Goal: Obtain resource: Download file/media

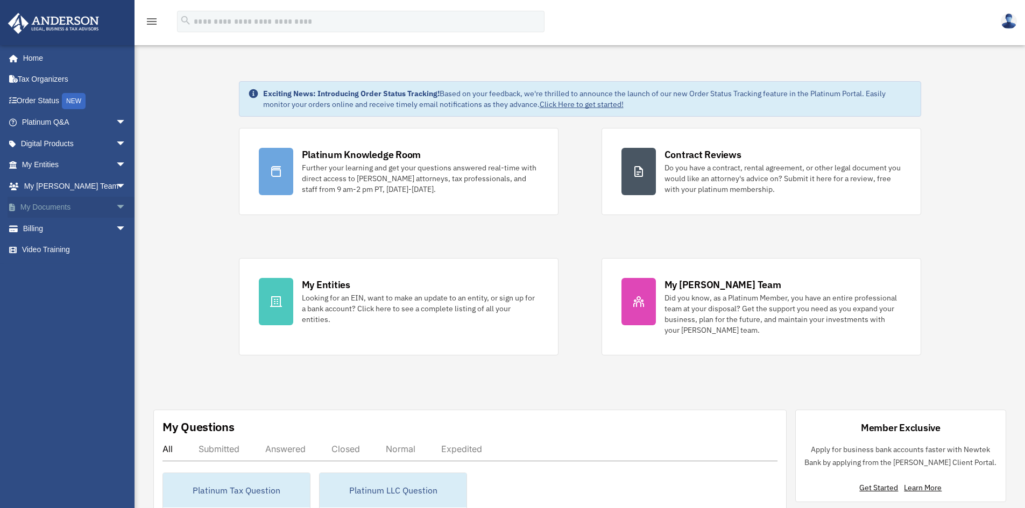
click at [116, 210] on span "arrow_drop_down" at bounding box center [127, 208] width 22 height 22
click at [62, 232] on link "Box" at bounding box center [78, 229] width 127 height 22
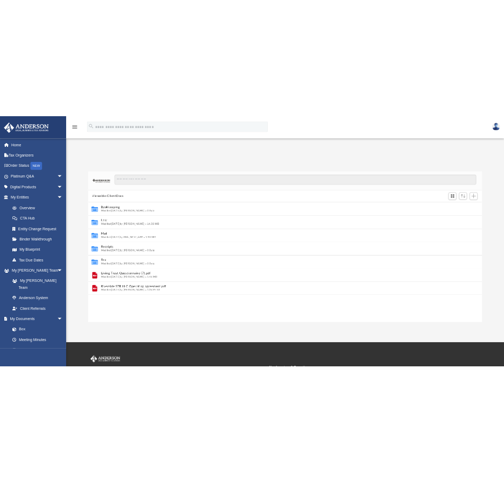
scroll to position [9, 9]
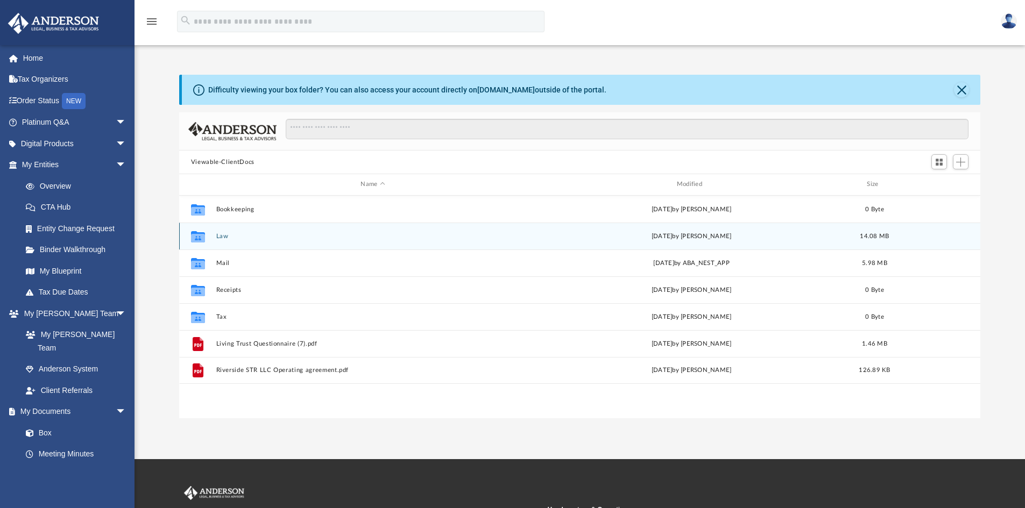
click at [219, 238] on button "Law" at bounding box center [373, 236] width 314 height 7
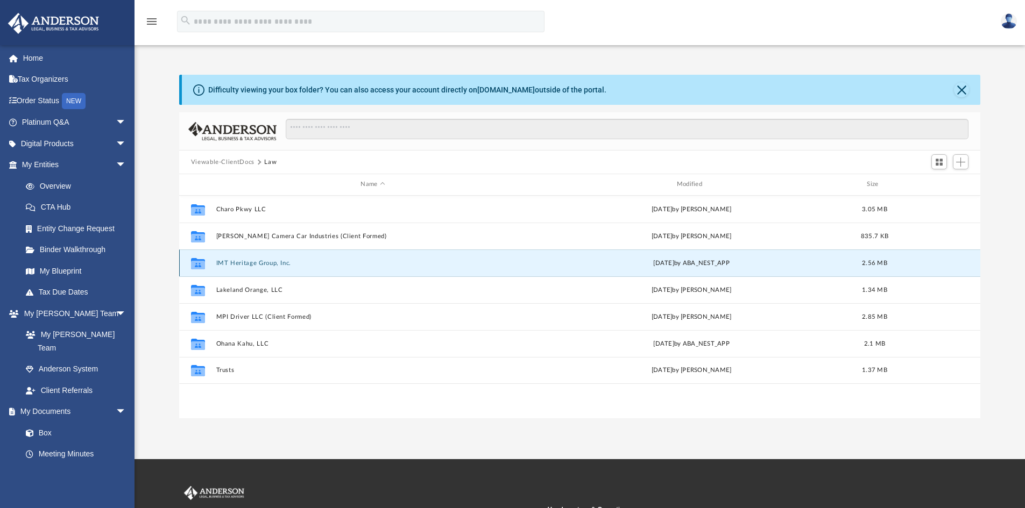
click at [246, 266] on button "IMT Heritage Group, Inc." at bounding box center [373, 263] width 314 height 7
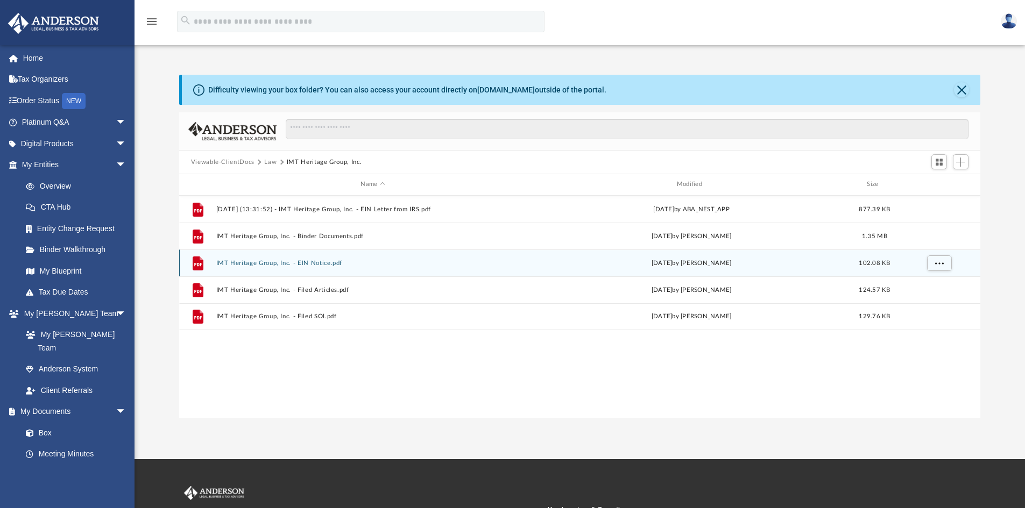
click at [322, 265] on button "IMT Heritage Group, Inc. - EIN Notice.pdf" at bounding box center [373, 263] width 314 height 7
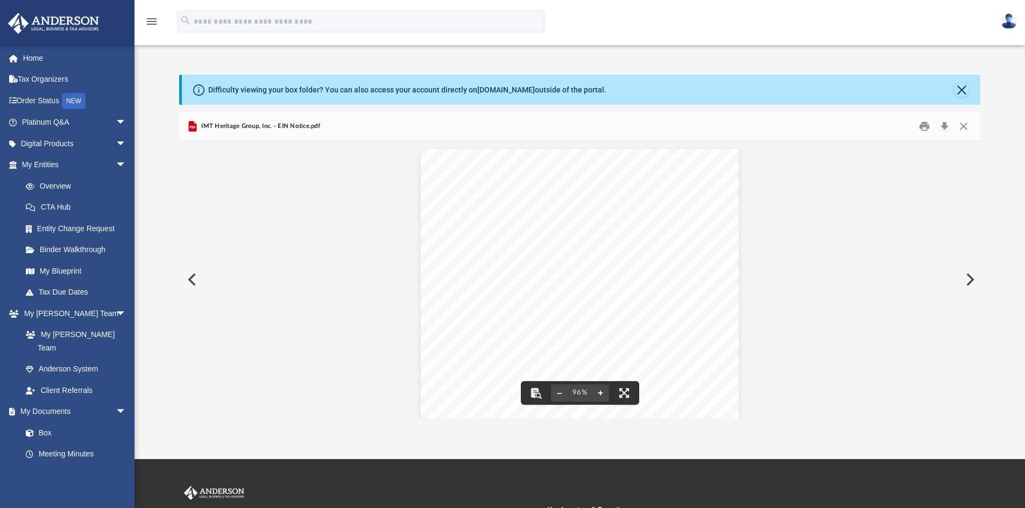
click at [604, 392] on button "File preview" at bounding box center [600, 393] width 17 height 24
click at [470, 264] on div "Page 1" at bounding box center [579, 329] width 416 height 360
drag, startPoint x: 459, startPoint y: 265, endPoint x: 499, endPoint y: 266, distance: 39.3
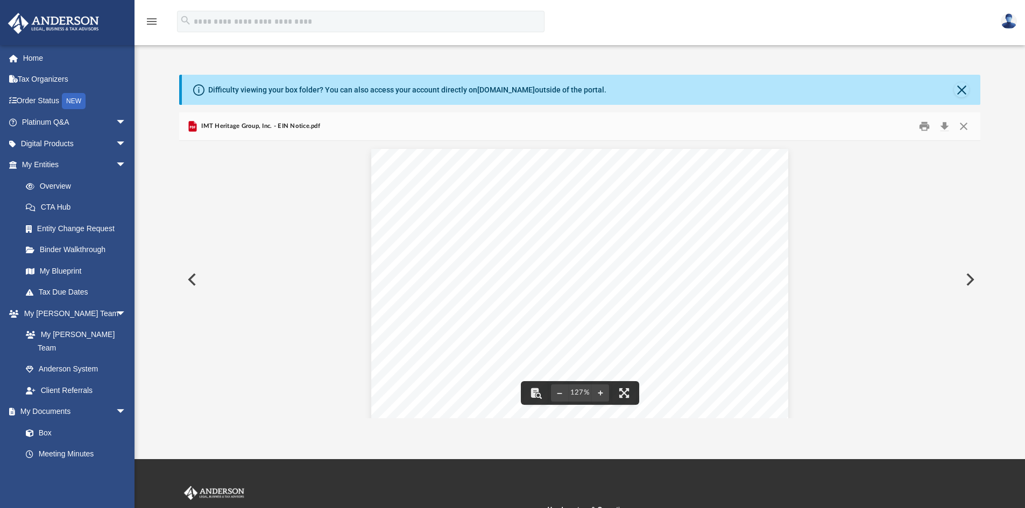
click at [499, 266] on div "Page 1" at bounding box center [579, 329] width 416 height 360
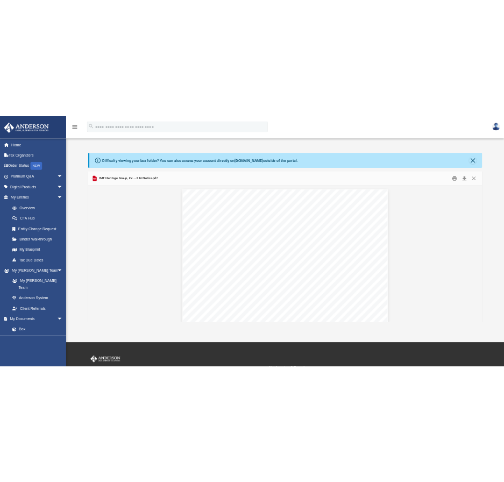
scroll to position [237, 325]
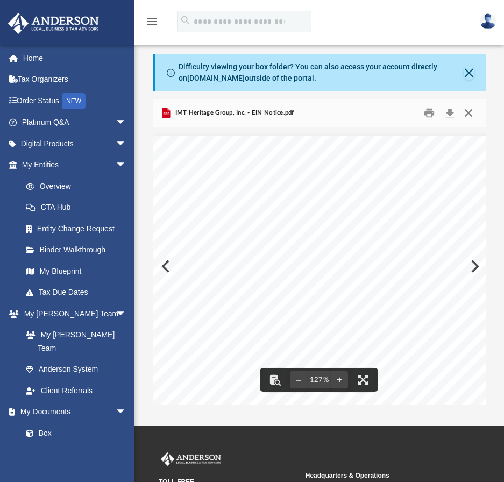
click at [463, 113] on button "Close" at bounding box center [468, 113] width 19 height 17
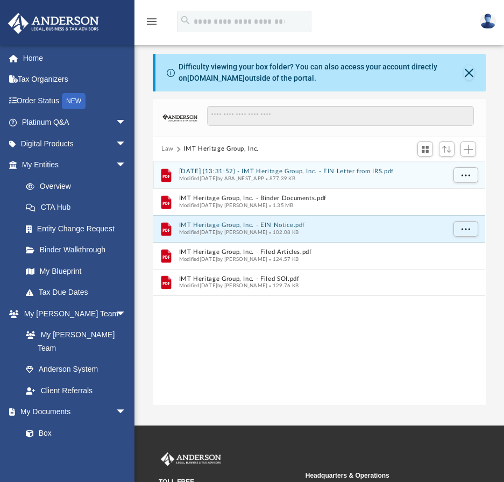
click at [243, 175] on div "Modified [DATE] by ABA_NEST_APP 877.39 KB" at bounding box center [312, 178] width 266 height 7
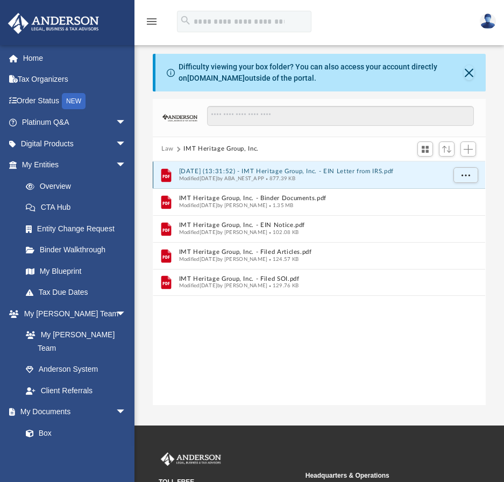
click at [353, 173] on button "[DATE] (13:31:52) - IMT Heritage Group, Inc. - EIN Letter from IRS.pdf" at bounding box center [312, 171] width 266 height 7
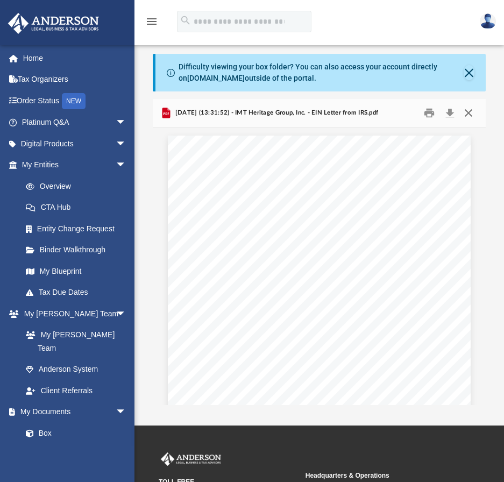
click at [471, 114] on button "Close" at bounding box center [468, 113] width 19 height 17
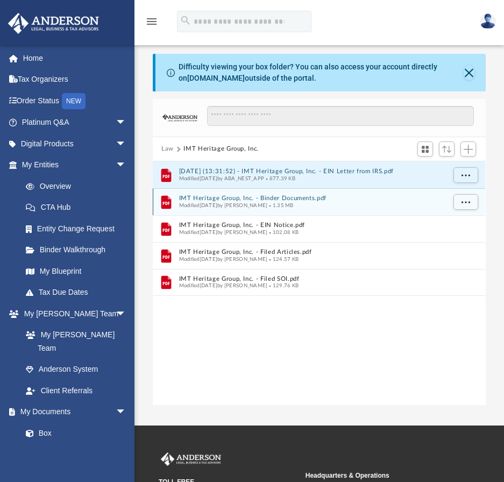
click at [270, 200] on button "IMT Heritage Group, Inc. - Binder Documents.pdf" at bounding box center [312, 198] width 266 height 7
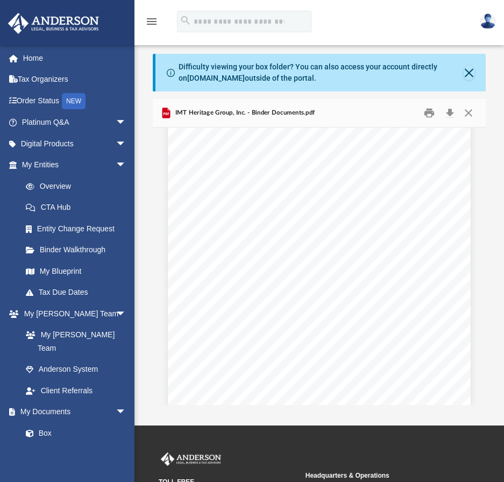
scroll to position [484, 0]
